Goal: Information Seeking & Learning: Learn about a topic

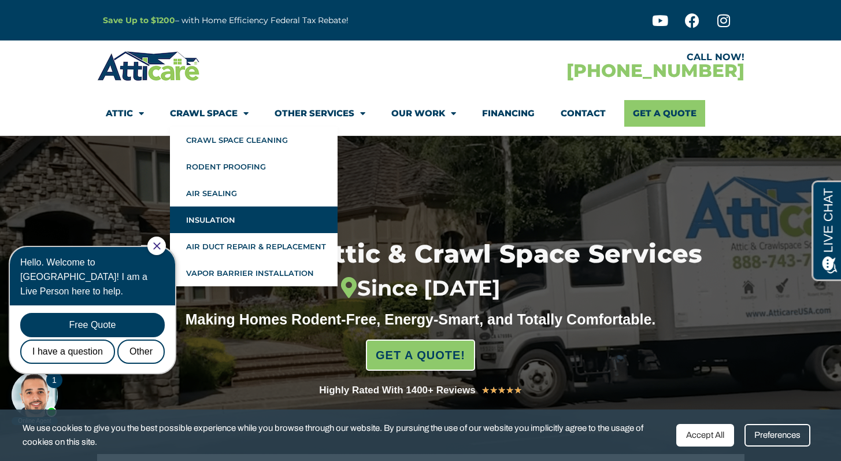
click at [217, 220] on link "Insulation" at bounding box center [254, 219] width 168 height 27
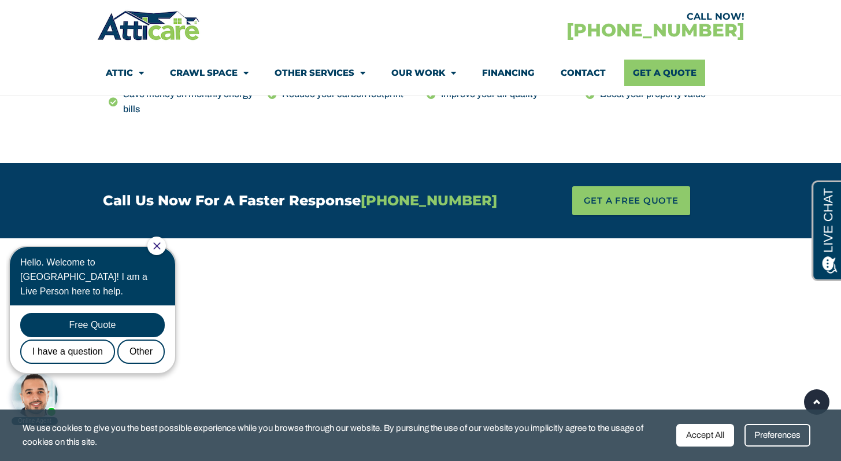
scroll to position [438, 0]
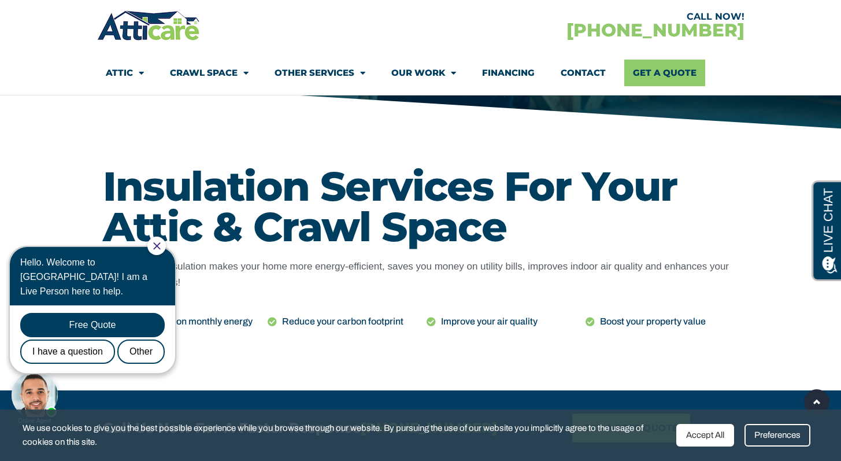
drag, startPoint x: 849, startPoint y: 27, endPoint x: 849, endPoint y: 61, distance: 33.5
